Goal: Information Seeking & Learning: Learn about a topic

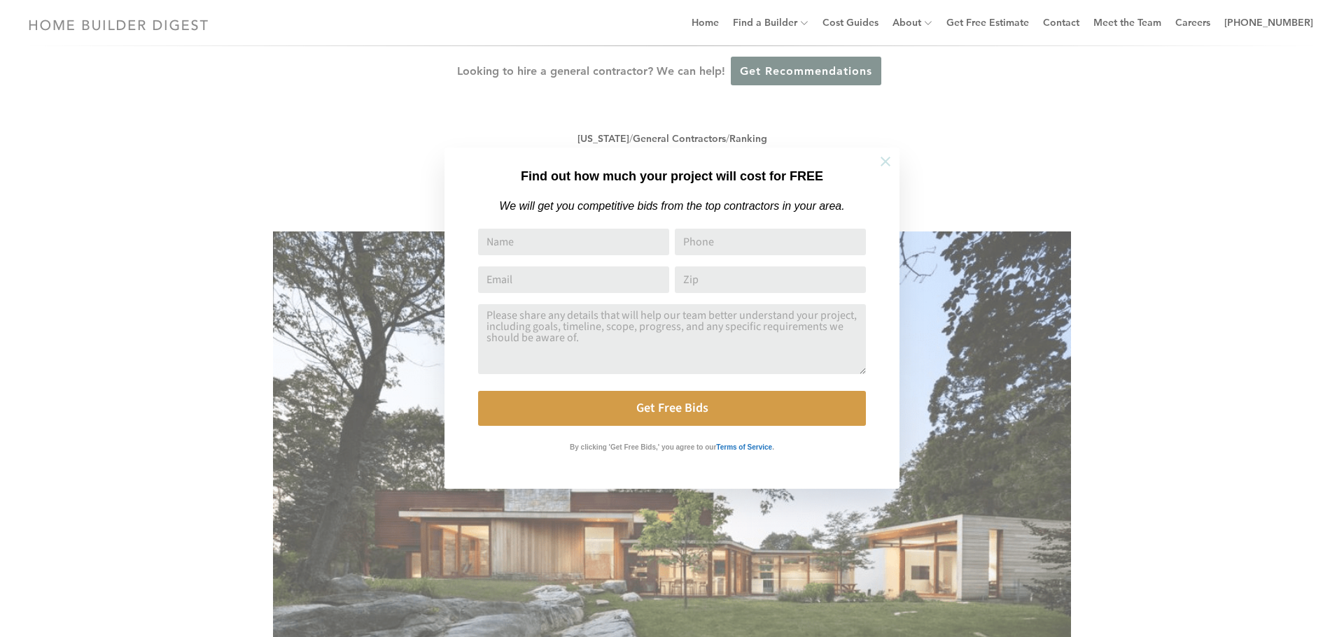
click at [881, 155] on icon at bounding box center [885, 161] width 15 height 15
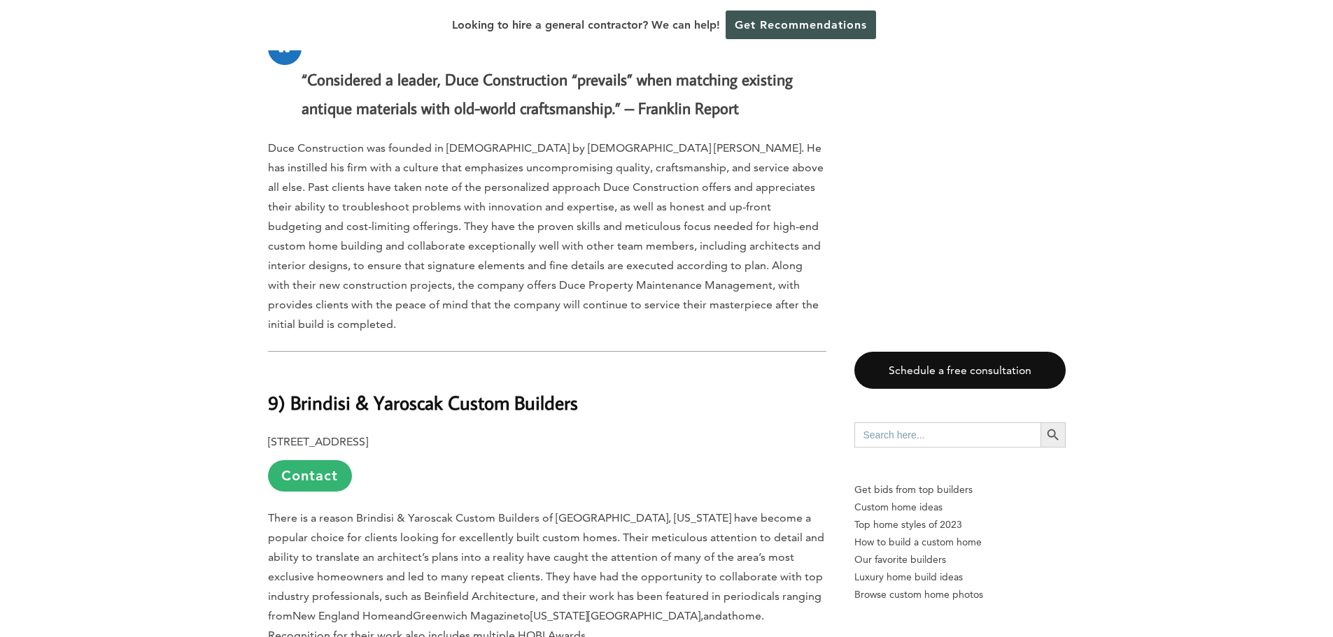
scroll to position [1749, 0]
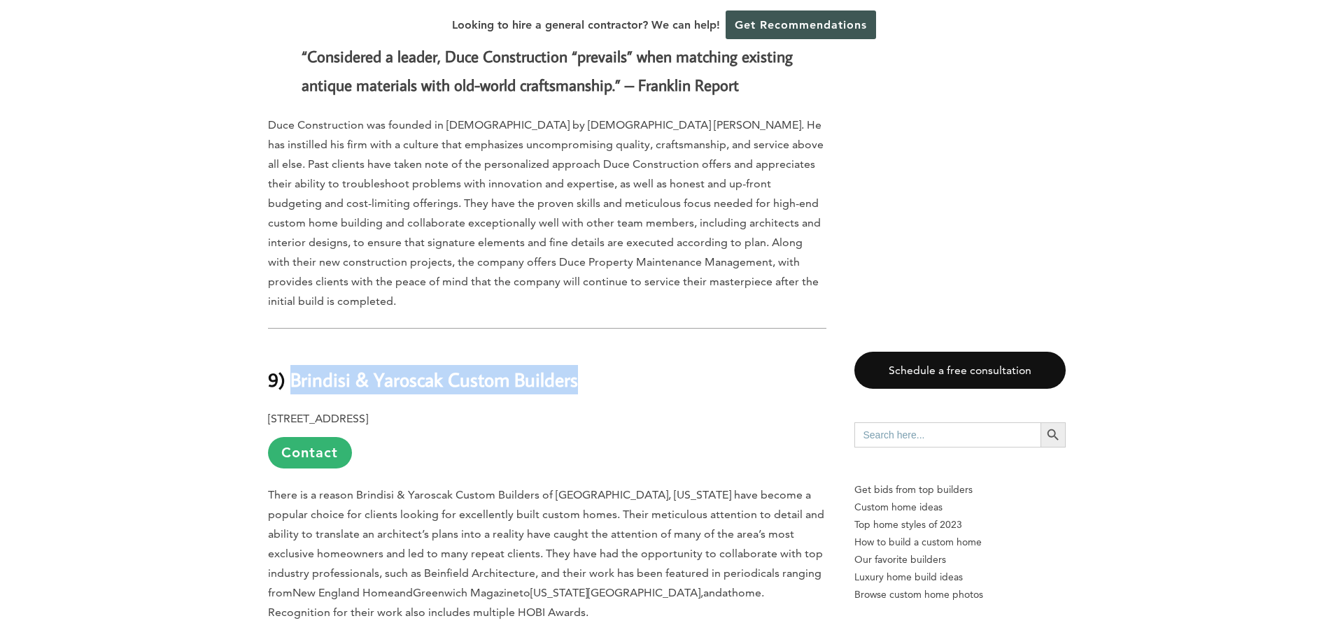
drag, startPoint x: 493, startPoint y: 342, endPoint x: 290, endPoint y: 343, distance: 202.2
click at [290, 367] on b "9) Brindisi & Yaroscak Custom Builders" at bounding box center [423, 379] width 310 height 24
copy b "Brindisi & Yaroscak Custom Builders"
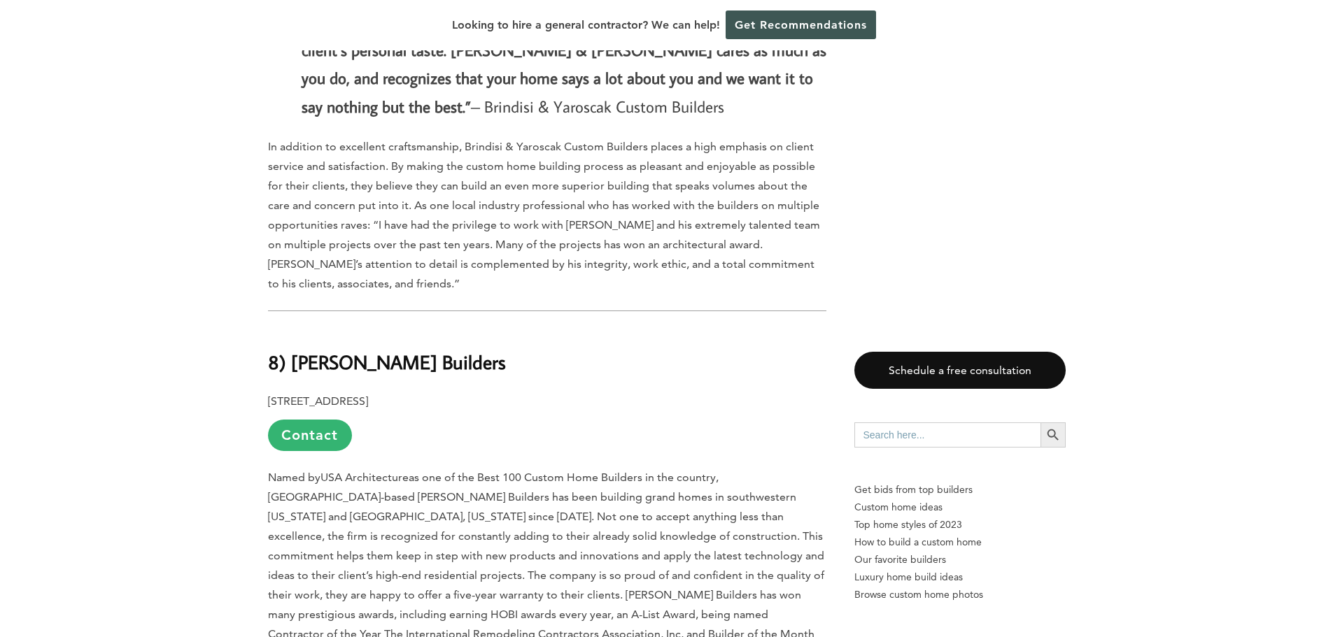
scroll to position [2449, 0]
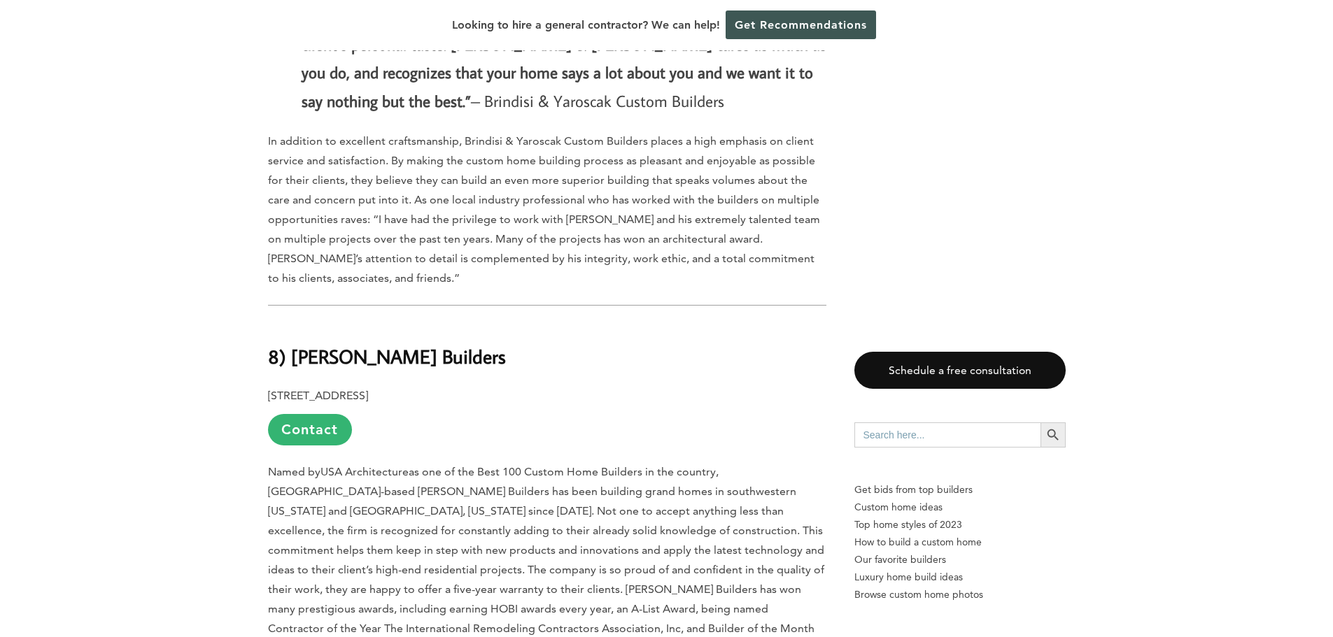
click at [346, 344] on b "8) [PERSON_NAME] Builders" at bounding box center [387, 356] width 238 height 24
click at [416, 344] on b "8) [PERSON_NAME] Builders" at bounding box center [387, 356] width 238 height 24
drag, startPoint x: 324, startPoint y: 319, endPoint x: 292, endPoint y: 317, distance: 32.3
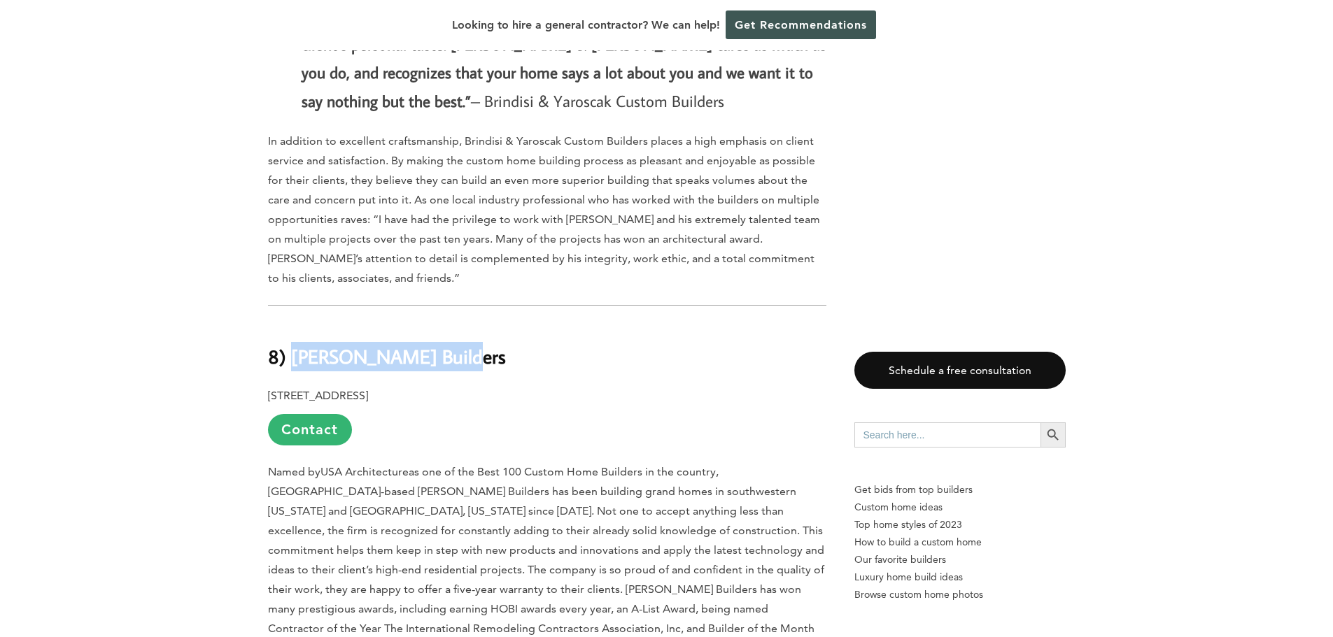
click at [292, 323] on h2 "8) [PERSON_NAME] Builders" at bounding box center [547, 347] width 558 height 48
copy b "[PERSON_NAME] Builders"
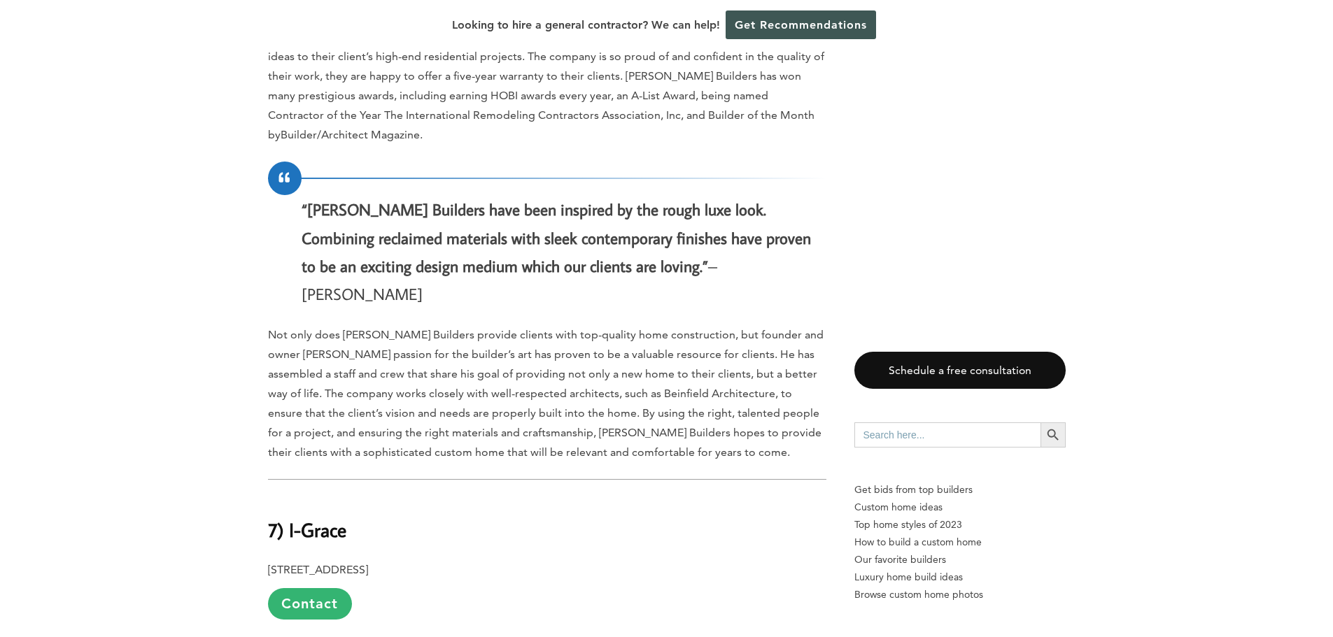
scroll to position [3009, 0]
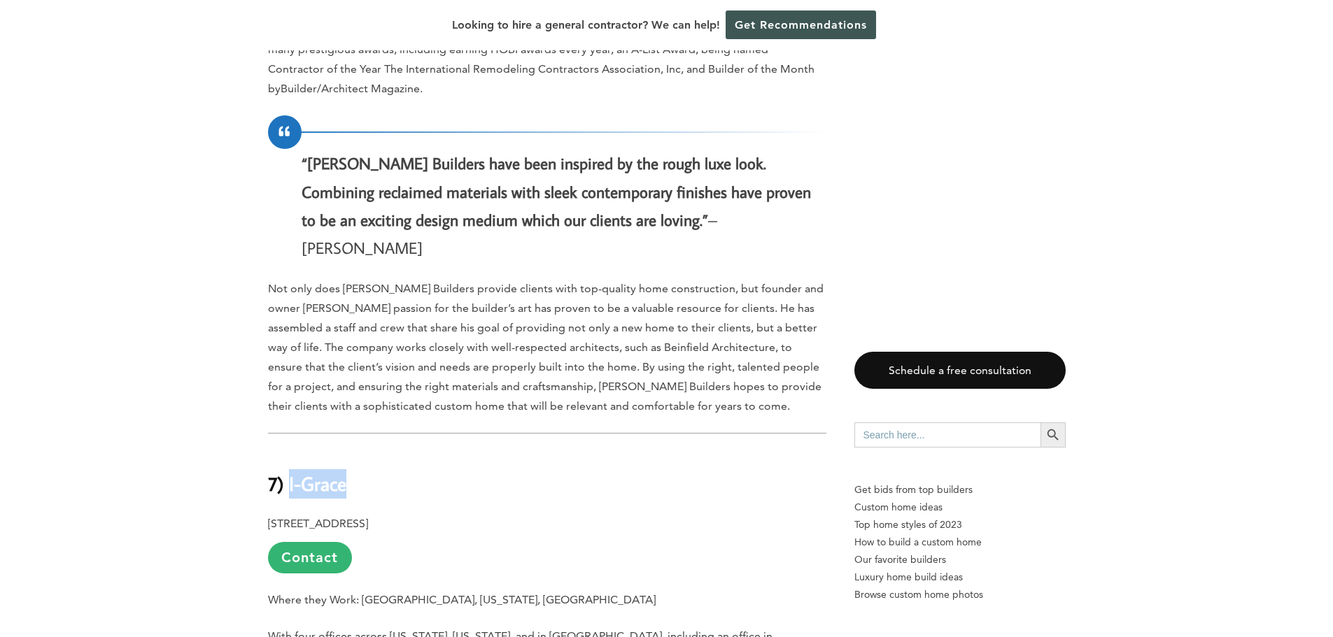
drag, startPoint x: 350, startPoint y: 395, endPoint x: 288, endPoint y: 399, distance: 61.7
click at [288, 451] on h2 "7) I-Grace" at bounding box center [547, 475] width 558 height 48
copy b "I-Grace"
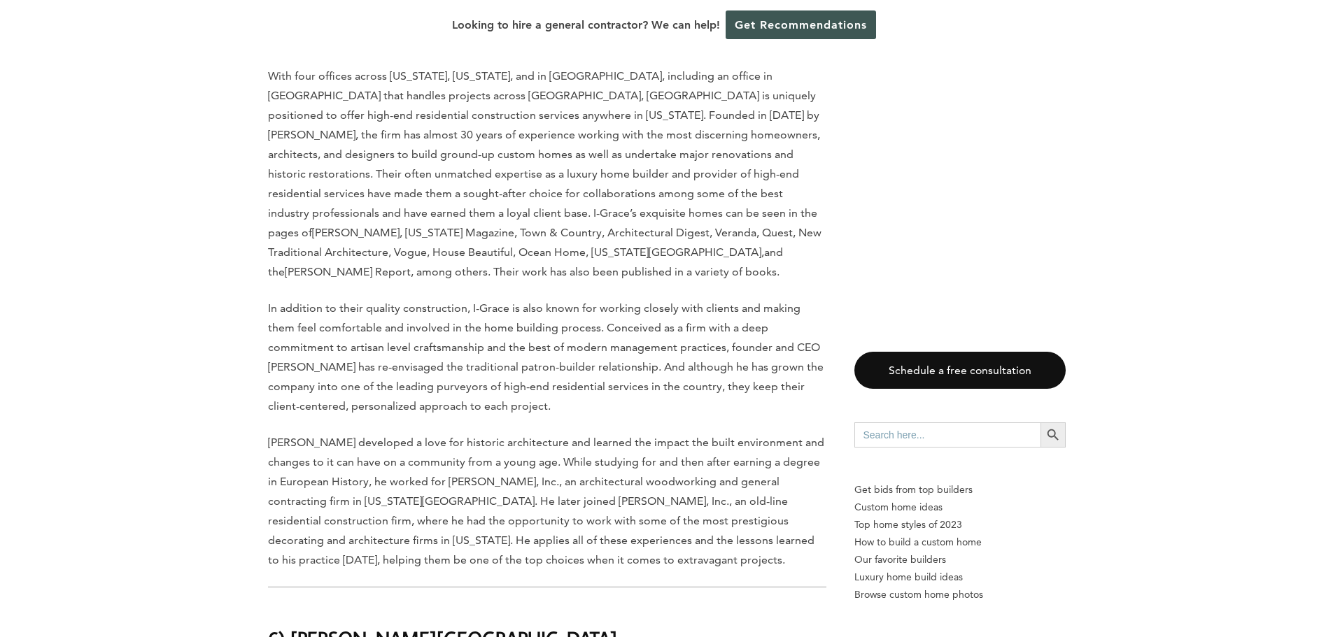
scroll to position [3709, 0]
